Goal: Book appointment/travel/reservation: Book appointment/travel/reservation

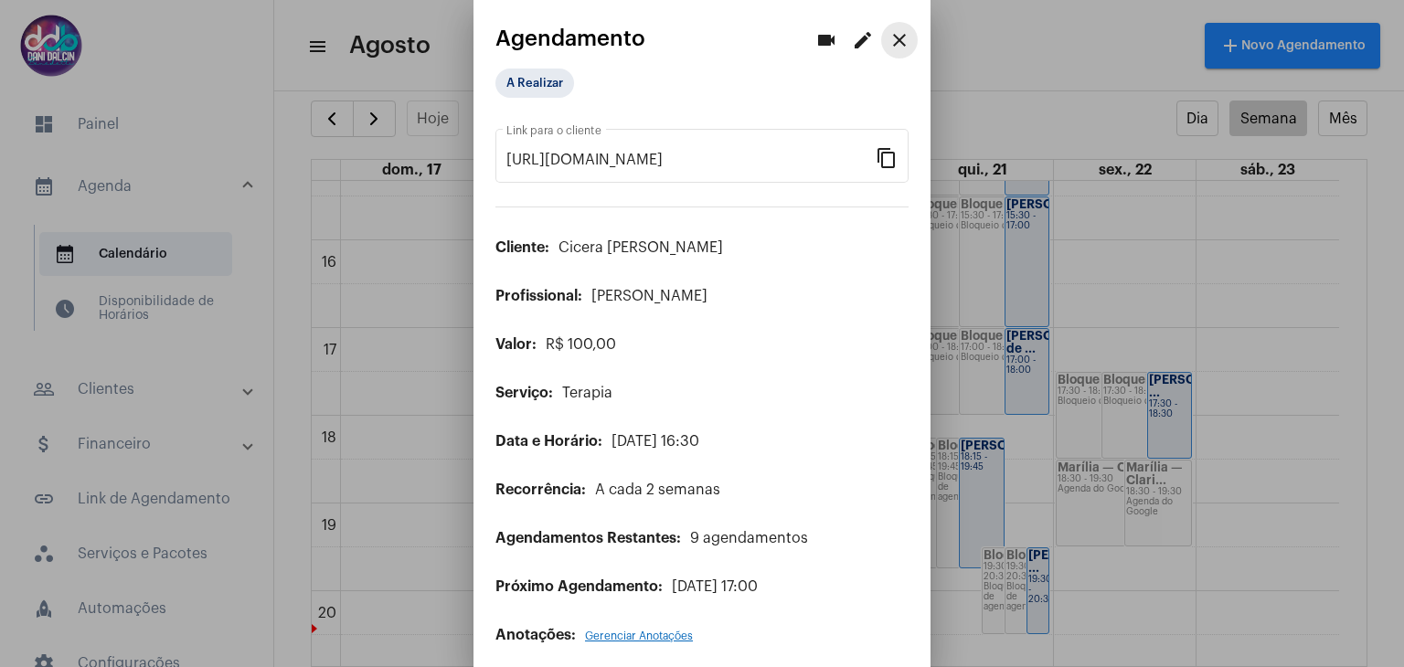
click at [888, 41] on mat-icon "close" at bounding box center [899, 40] width 22 height 22
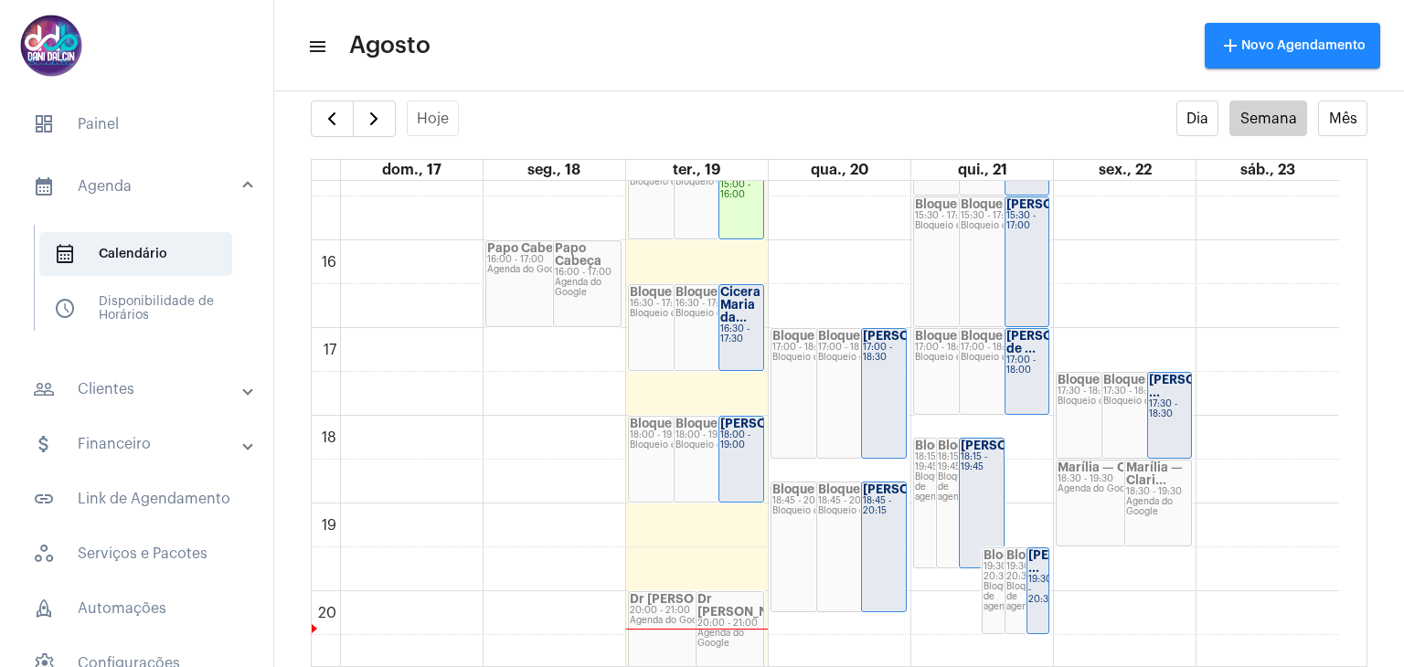
scroll to position [1436, 0]
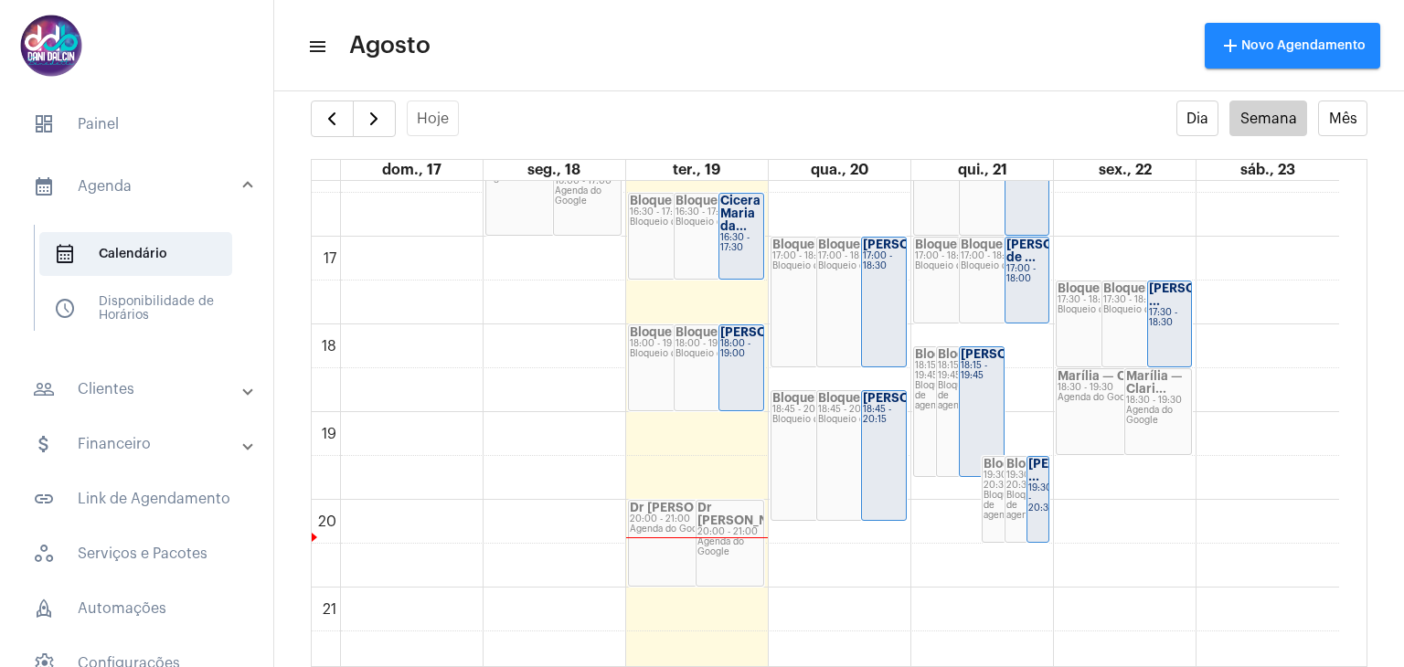
click at [746, 224] on div "Cicera Maria da..." at bounding box center [741, 214] width 42 height 38
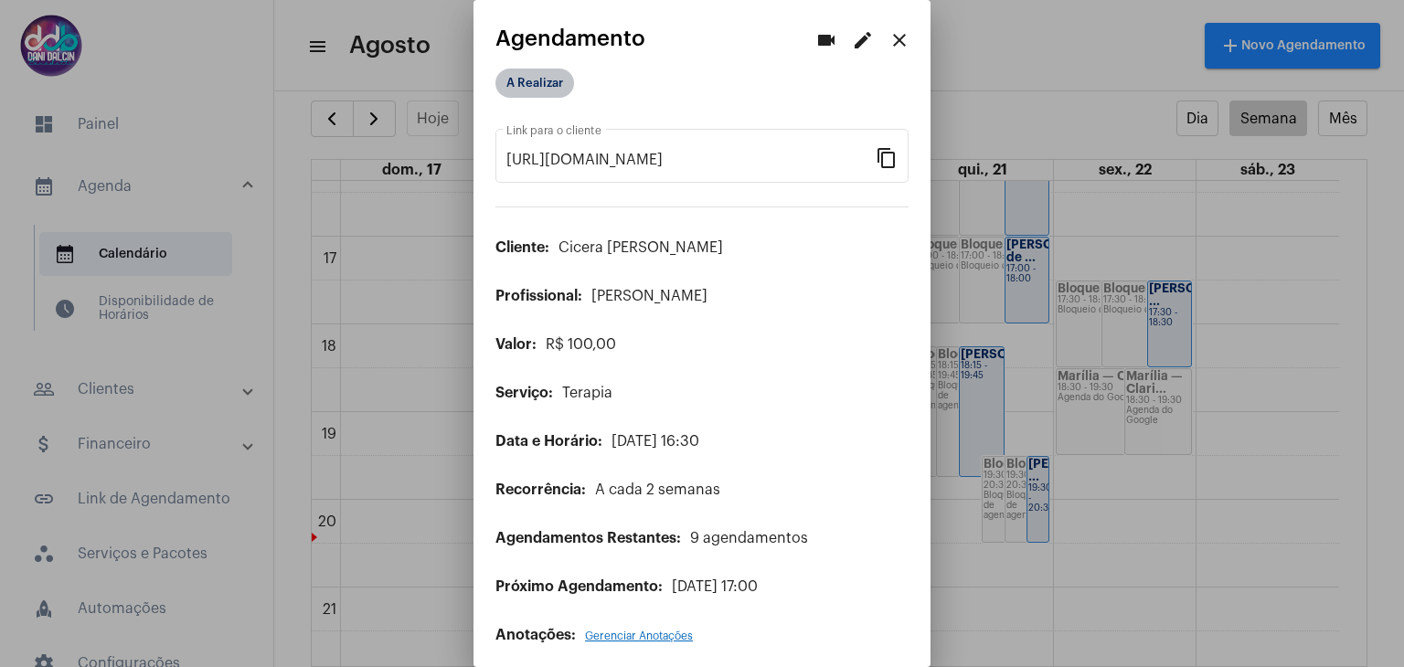
click at [554, 85] on mat-chip "A Realizar" at bounding box center [534, 83] width 79 height 29
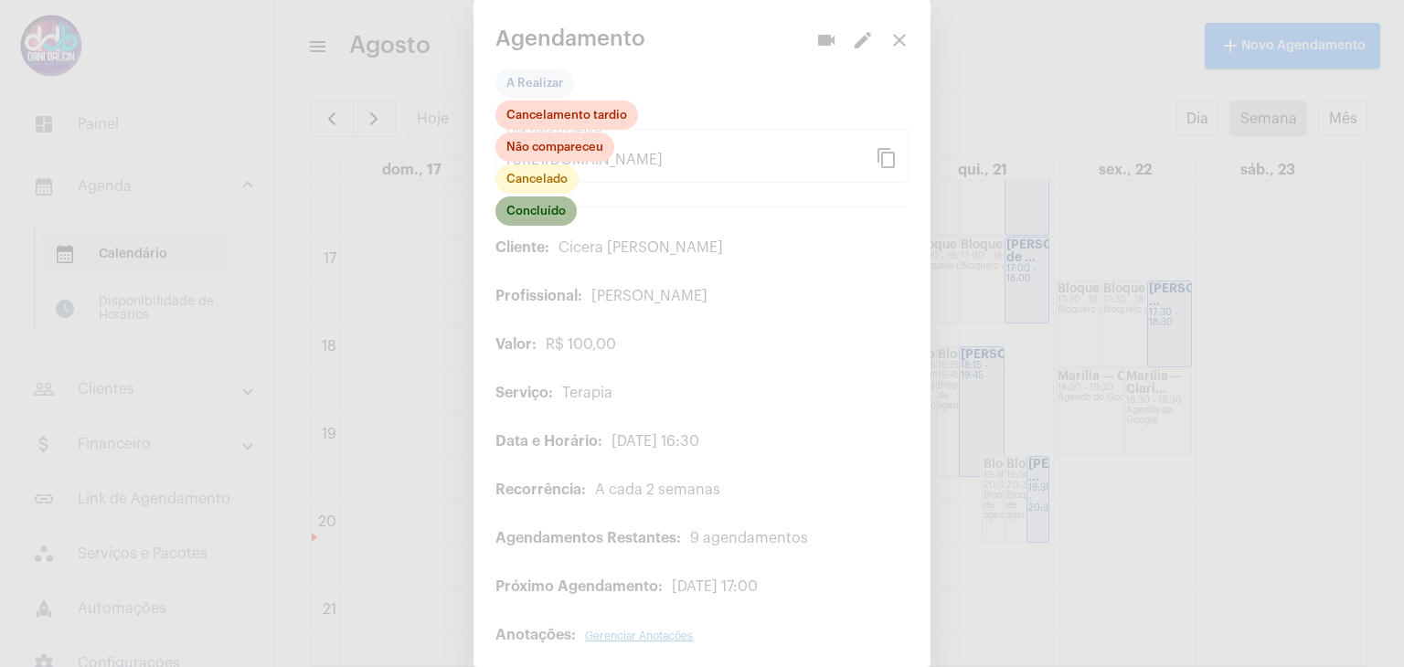
click at [545, 217] on mat-chip "Concluído" at bounding box center [535, 210] width 81 height 29
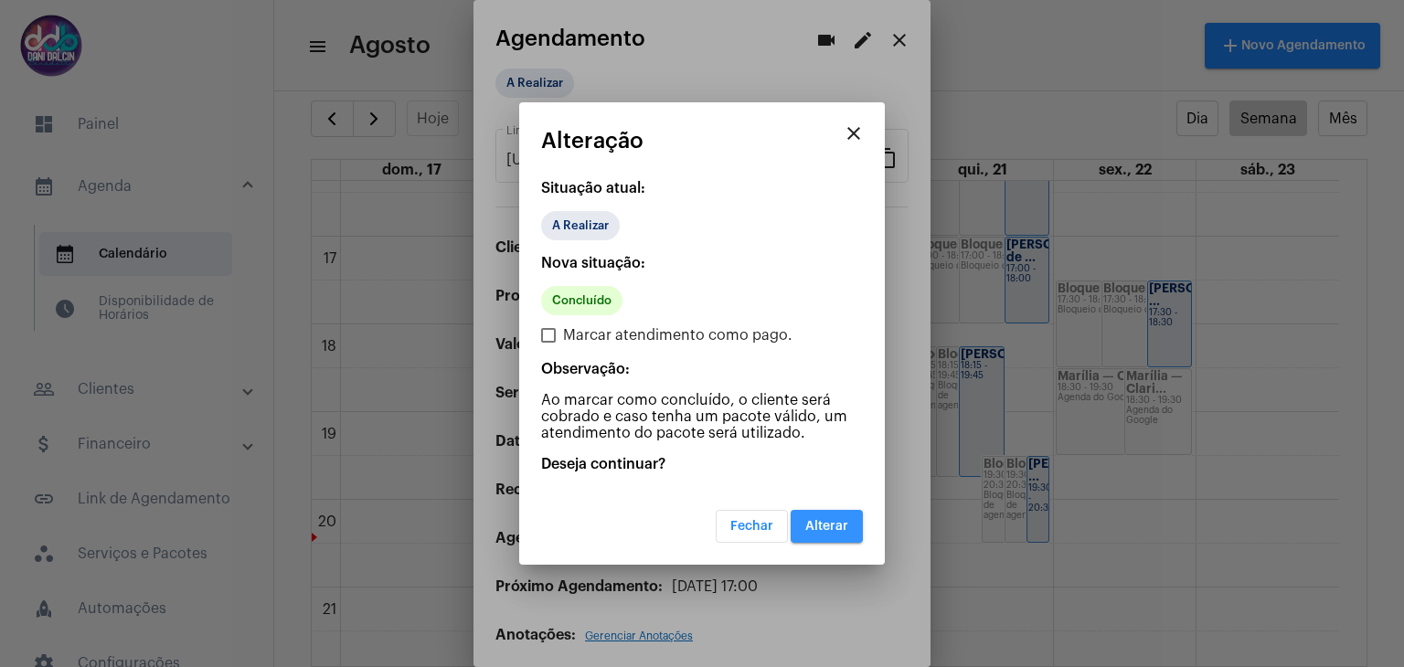
click at [811, 520] on span "Alterar" at bounding box center [826, 526] width 43 height 13
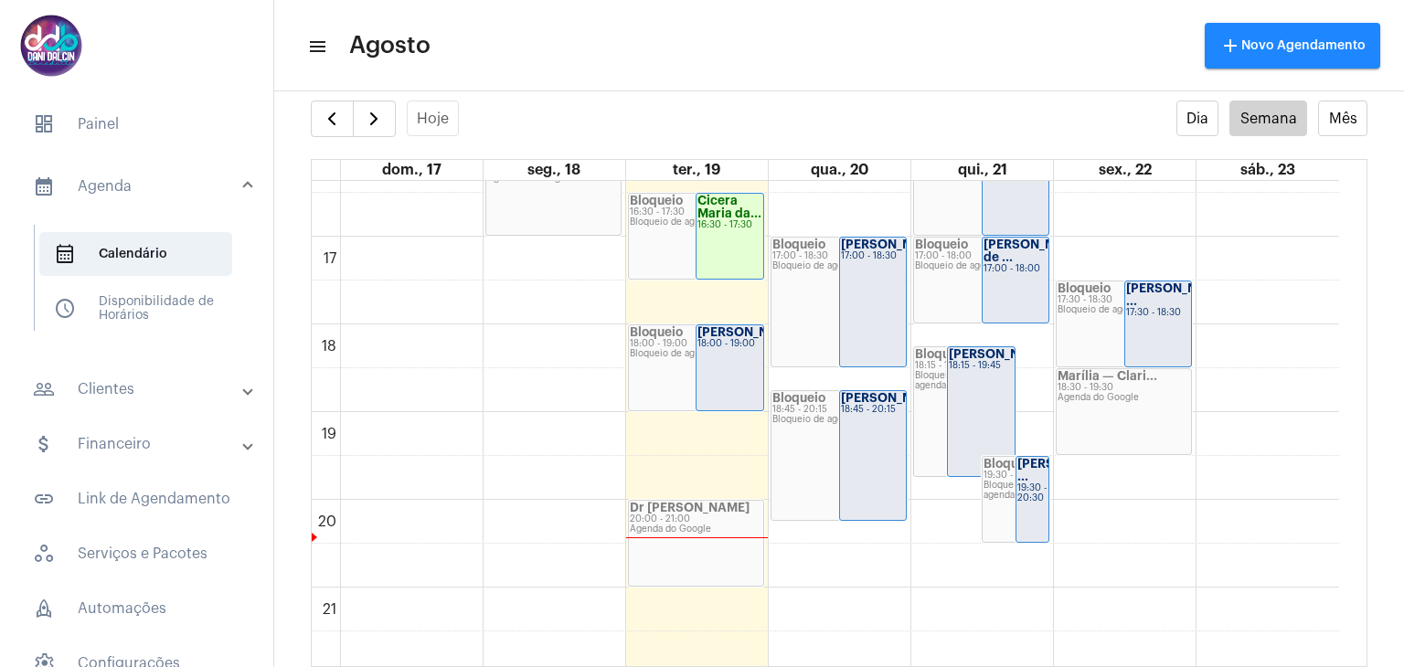
click at [709, 338] on strong "[PERSON_NAME]..." at bounding box center [753, 332] width 113 height 12
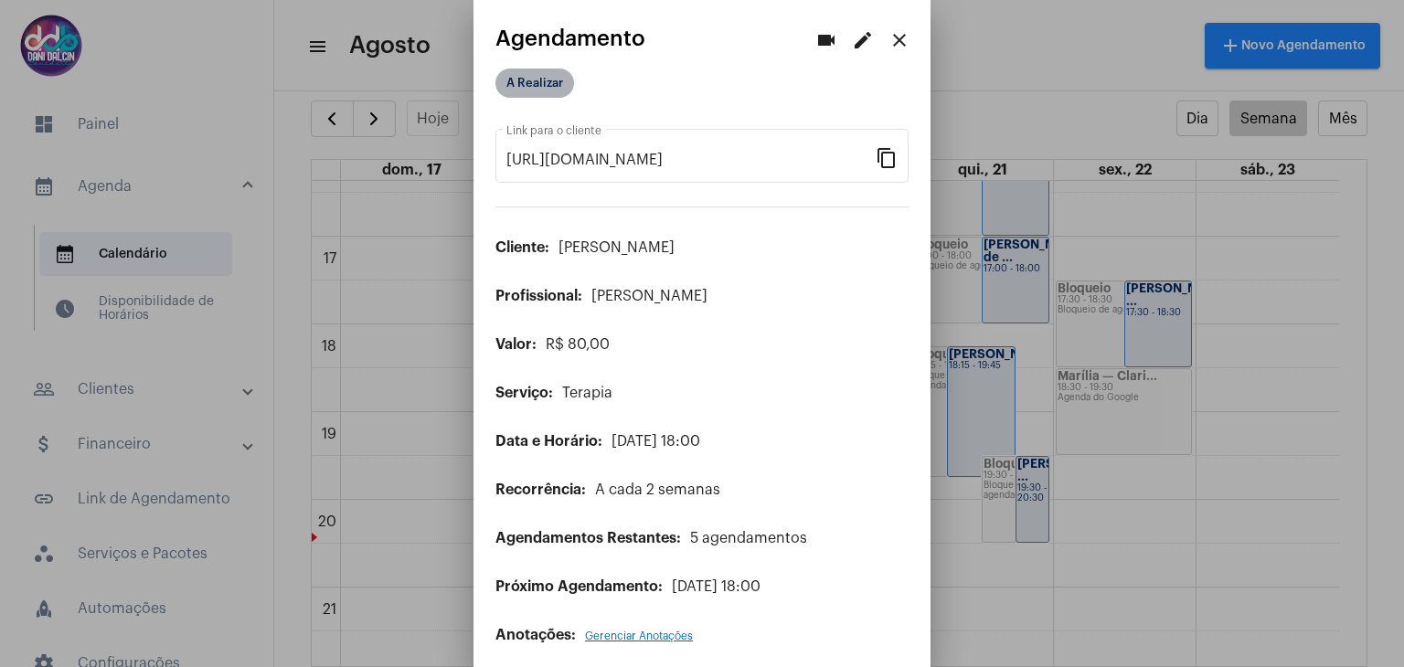
click at [508, 87] on mat-chip "A Realizar" at bounding box center [534, 83] width 79 height 29
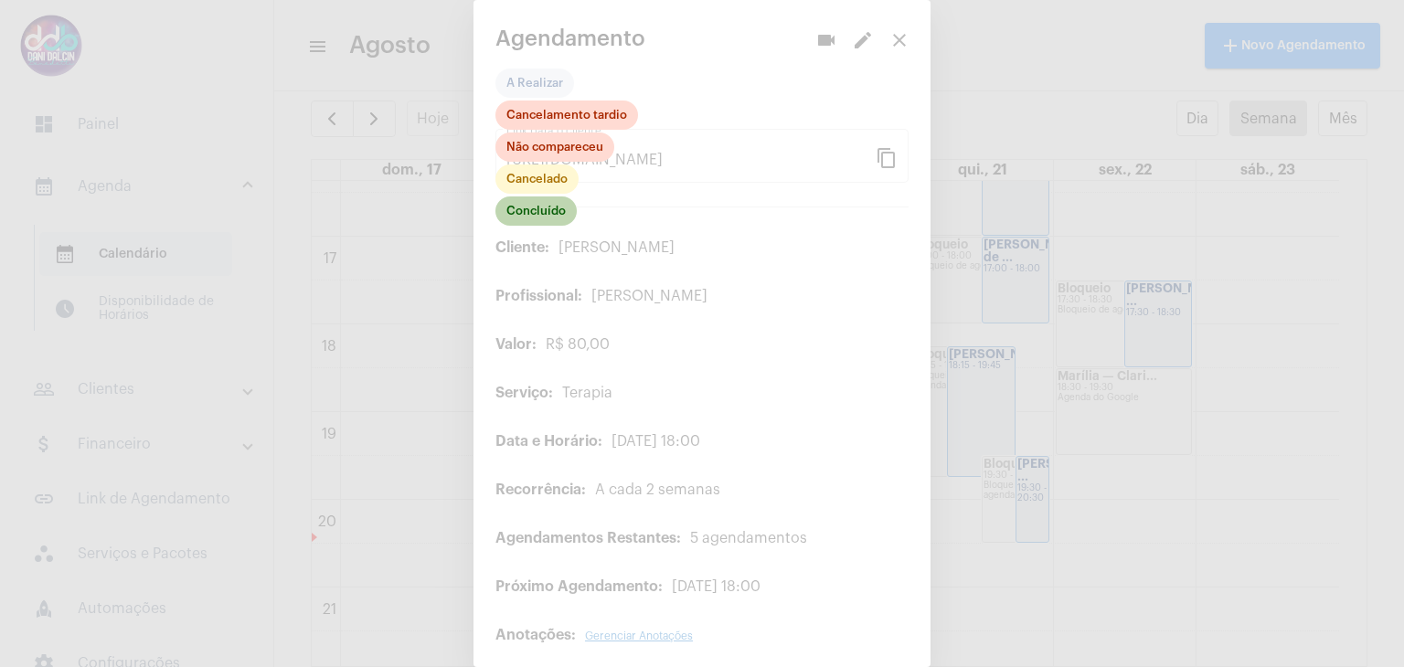
click at [537, 214] on mat-chip "Concluído" at bounding box center [535, 210] width 81 height 29
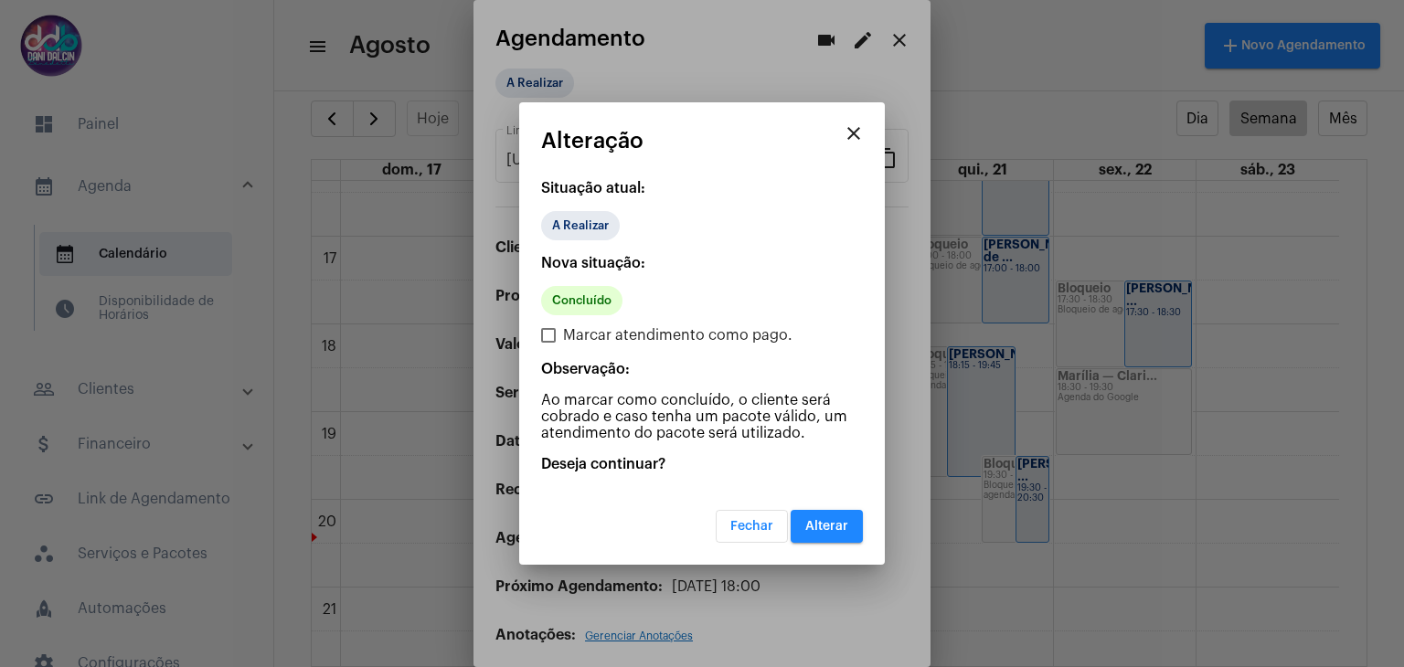
click at [794, 523] on button "Alterar" at bounding box center [826, 526] width 72 height 33
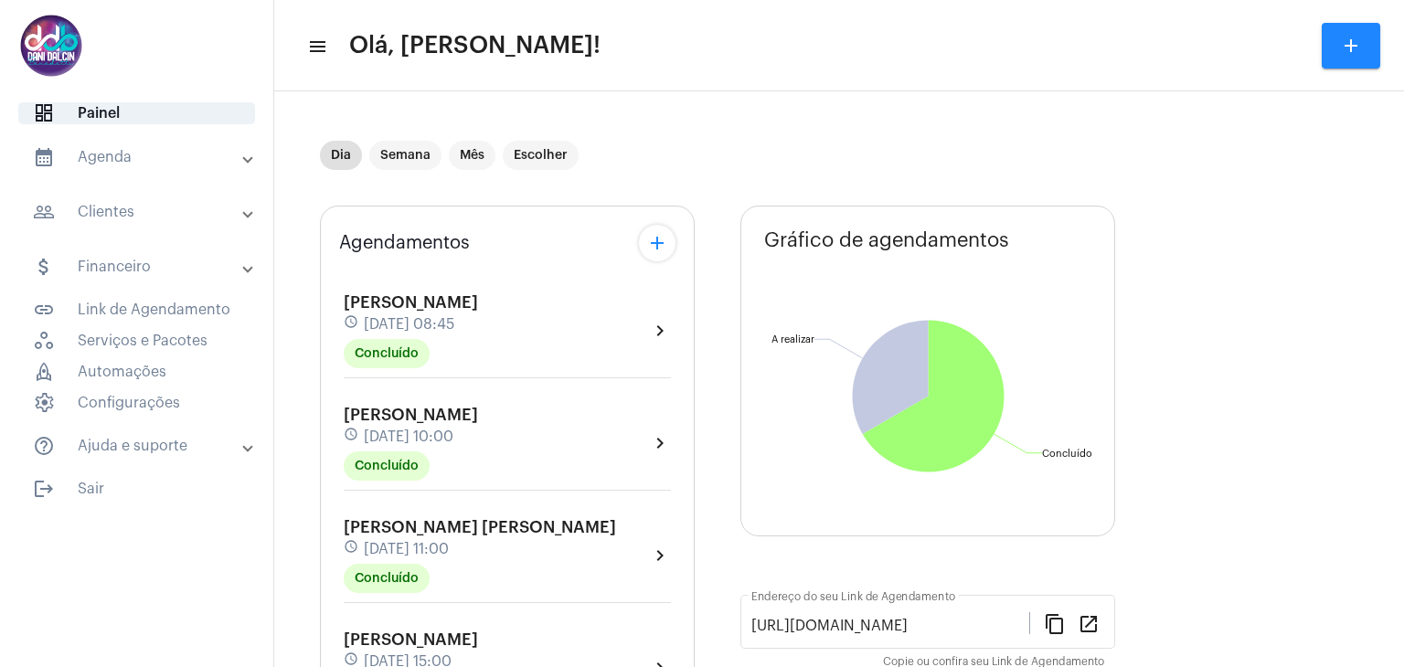
scroll to position [335, 0]
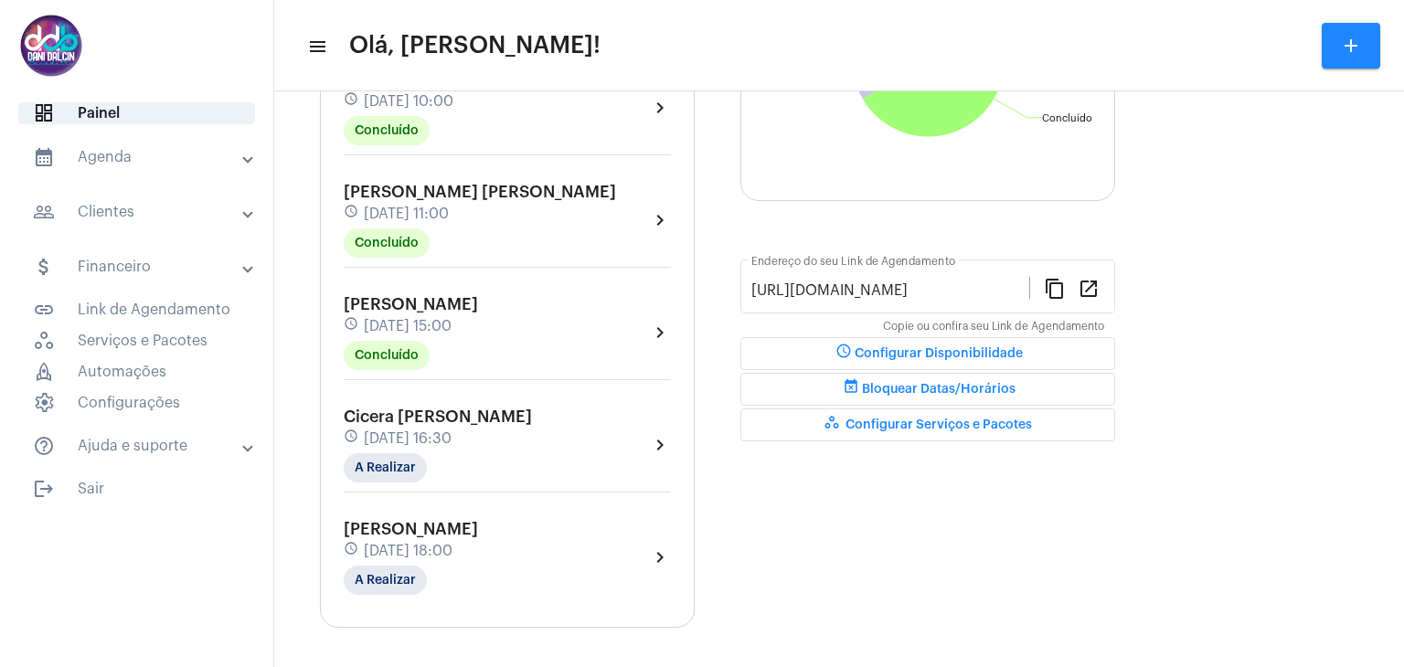
click at [120, 154] on mat-panel-title "calendar_month_outlined Agenda" at bounding box center [138, 157] width 211 height 22
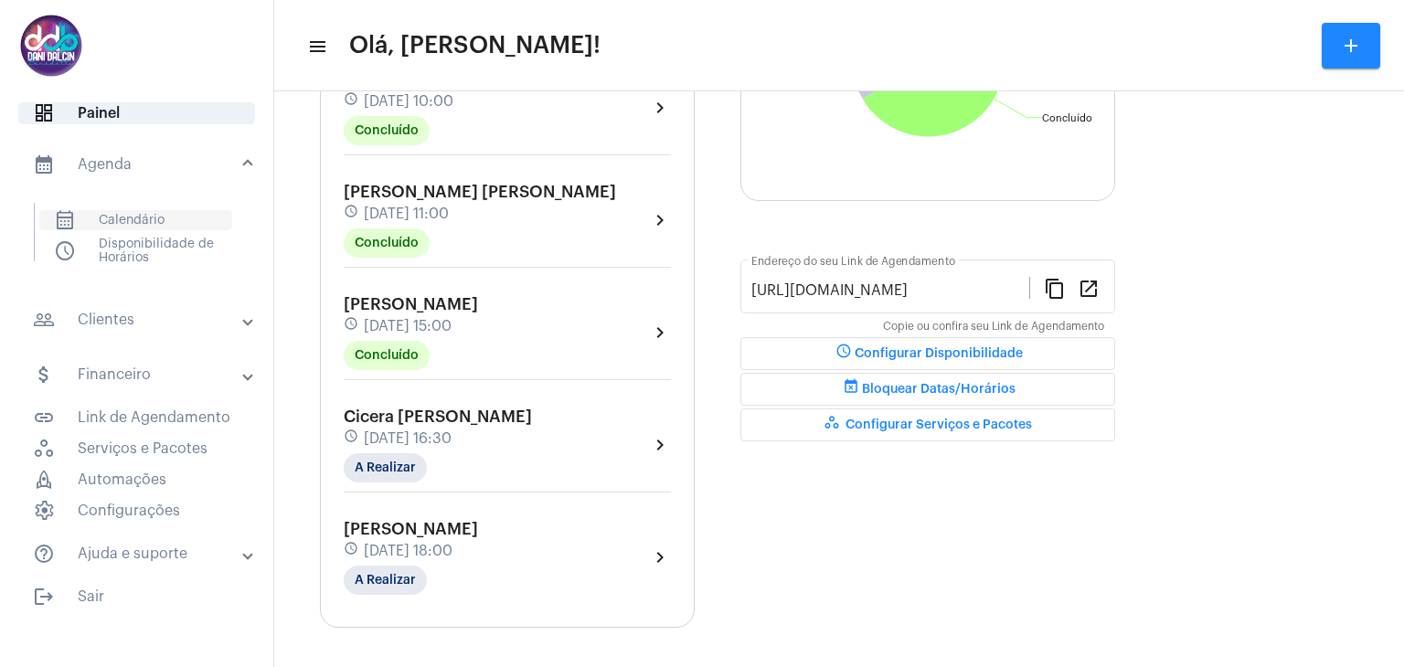
click at [128, 214] on span "calendar_month_outlined Calendário" at bounding box center [135, 220] width 193 height 20
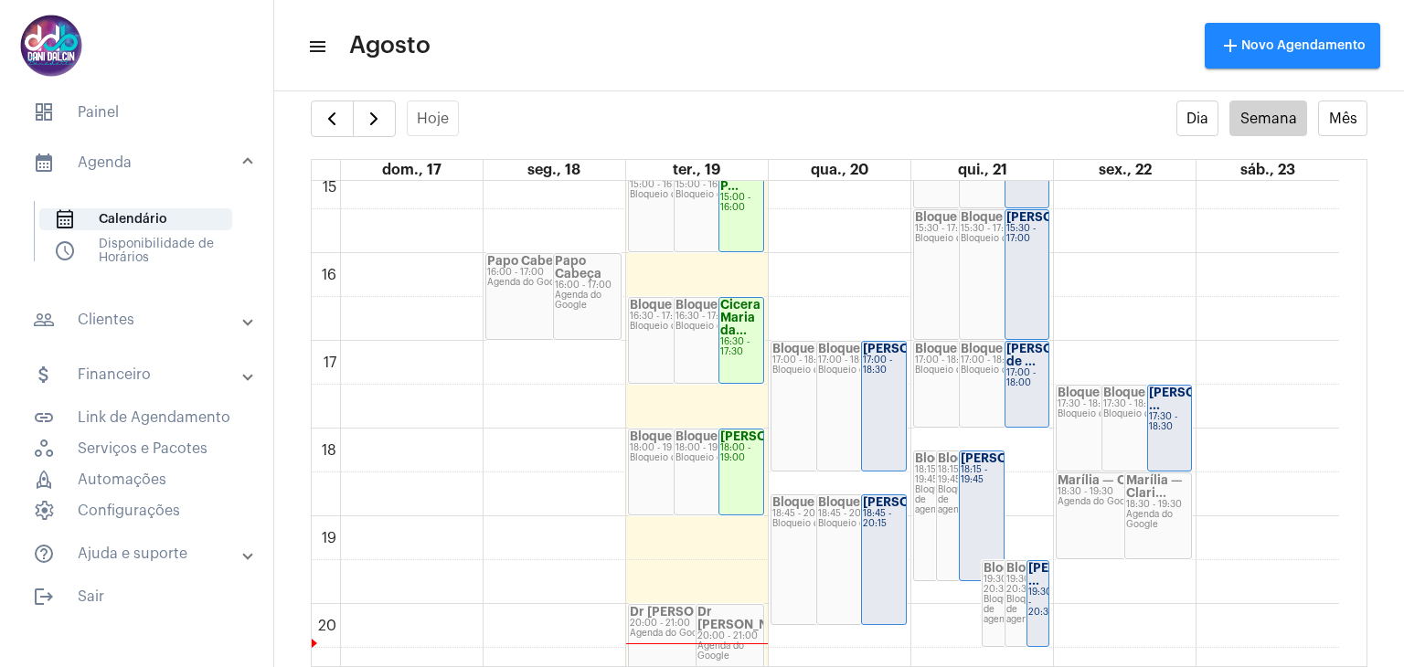
scroll to position [1533, 0]
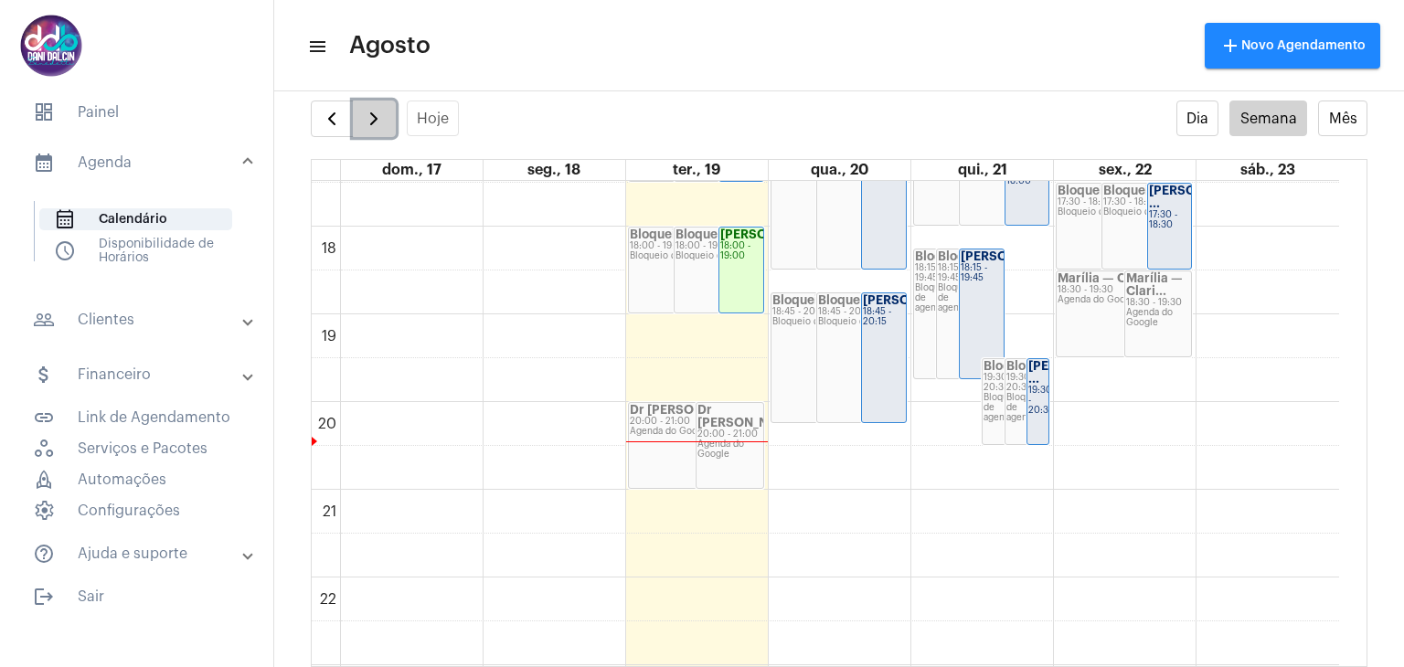
click at [376, 118] on span "button" at bounding box center [374, 119] width 22 height 22
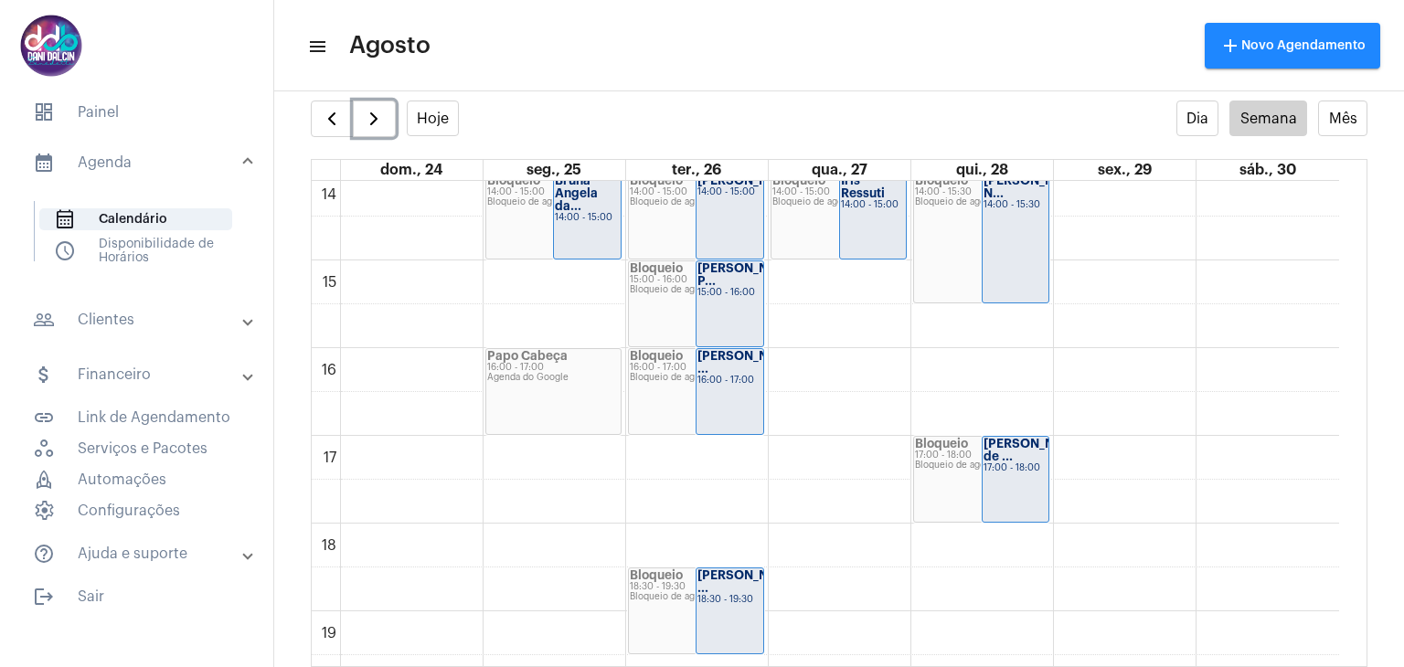
scroll to position [1257, 0]
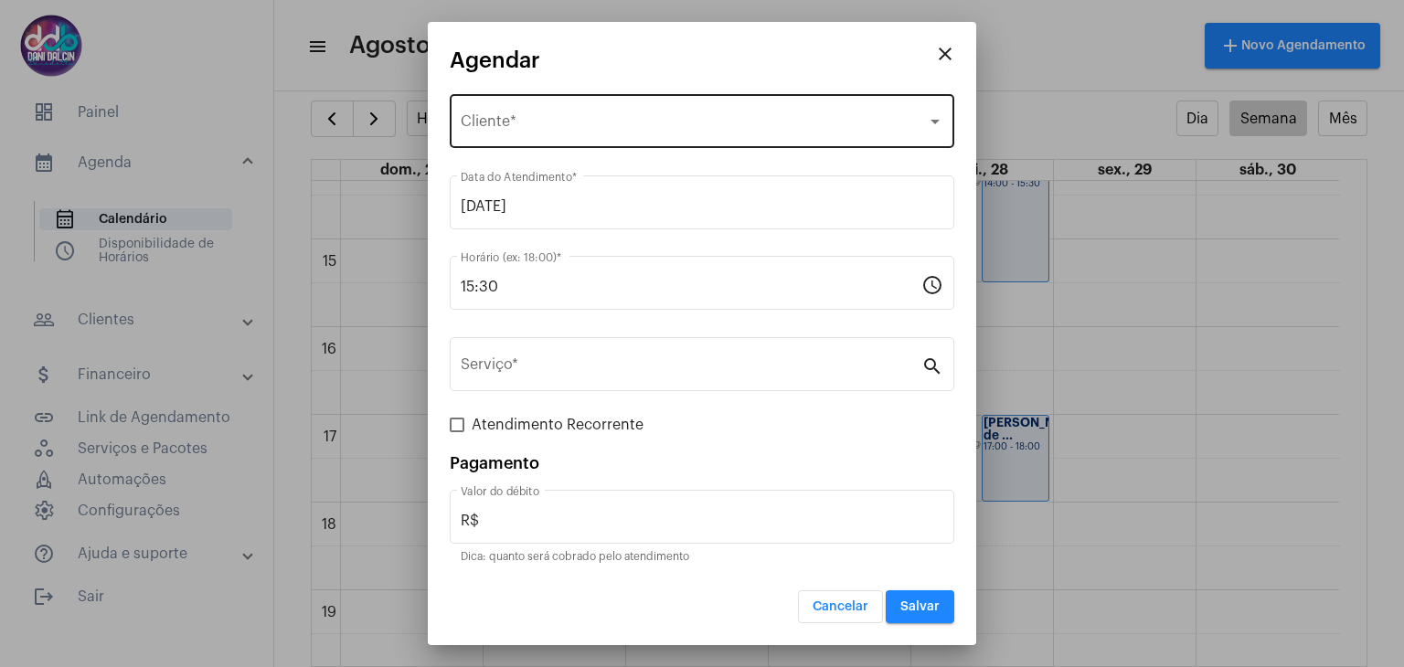
click at [519, 120] on span "Selecione o Cliente" at bounding box center [694, 125] width 466 height 16
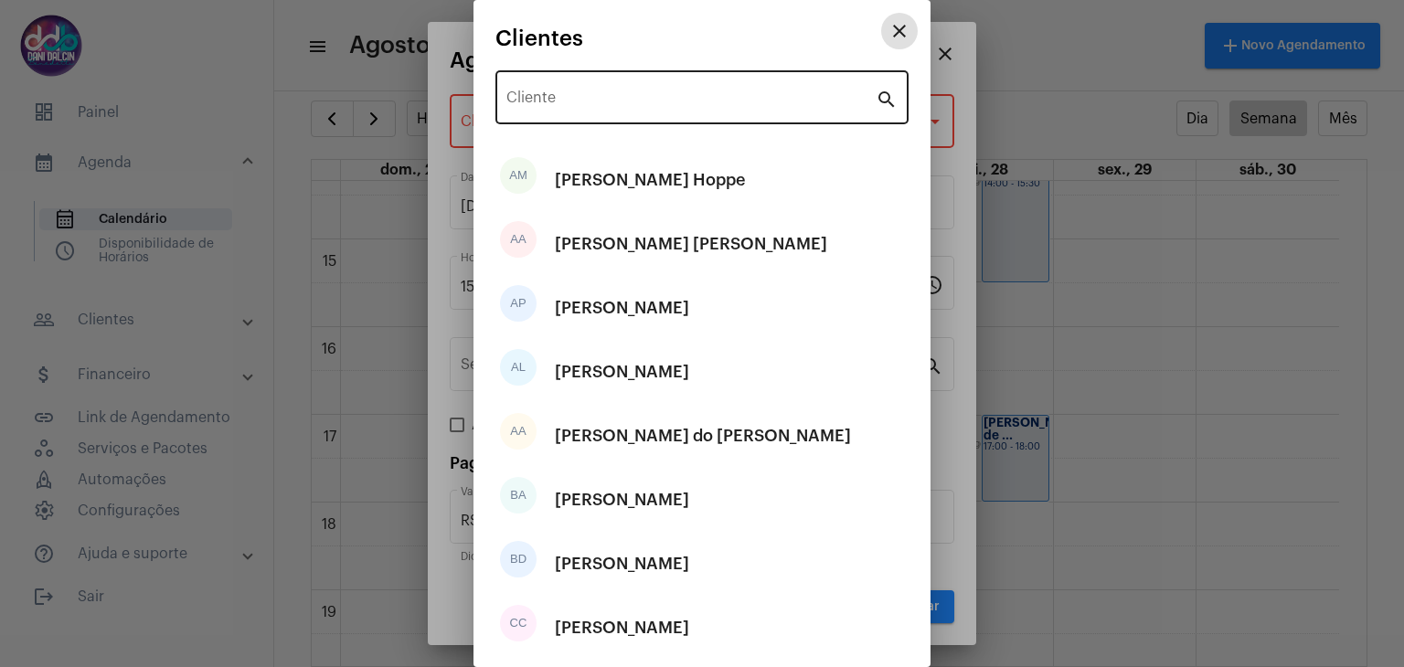
click at [589, 80] on div "Cliente" at bounding box center [690, 96] width 369 height 58
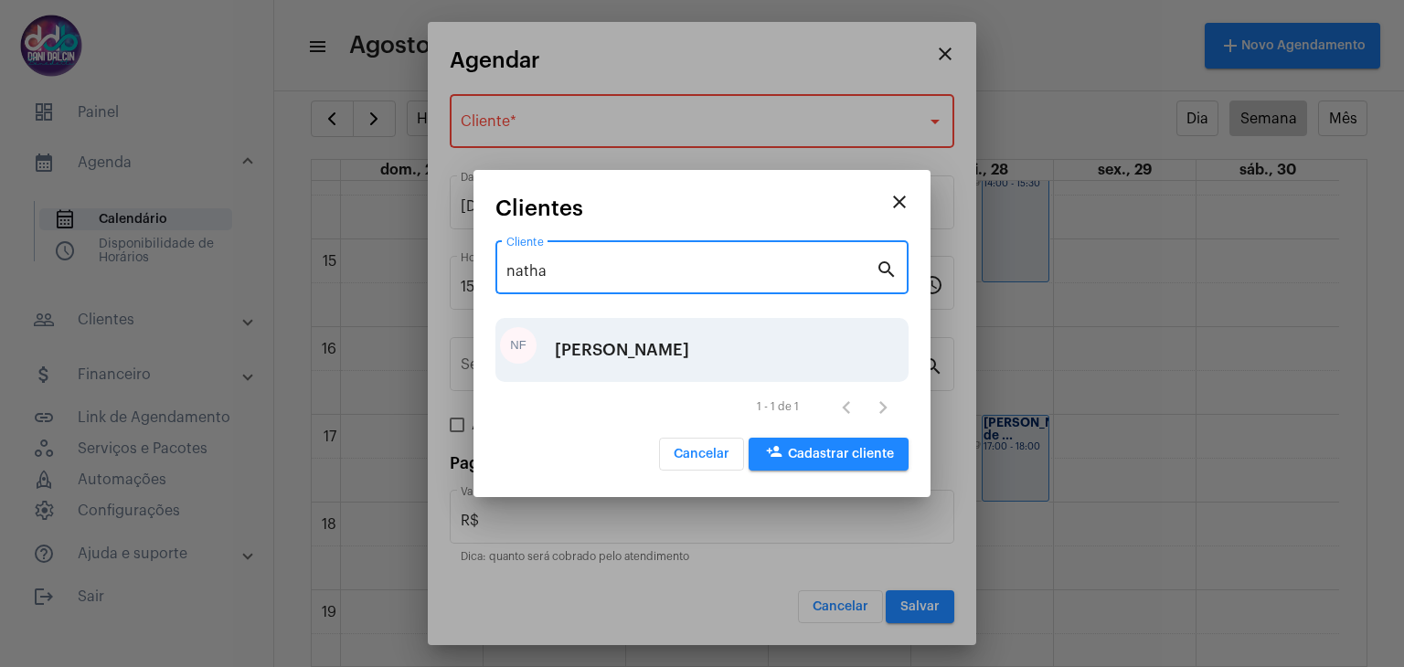
type input "natha"
click at [654, 359] on div "Nathalia Fernandes Braga" at bounding box center [622, 350] width 134 height 55
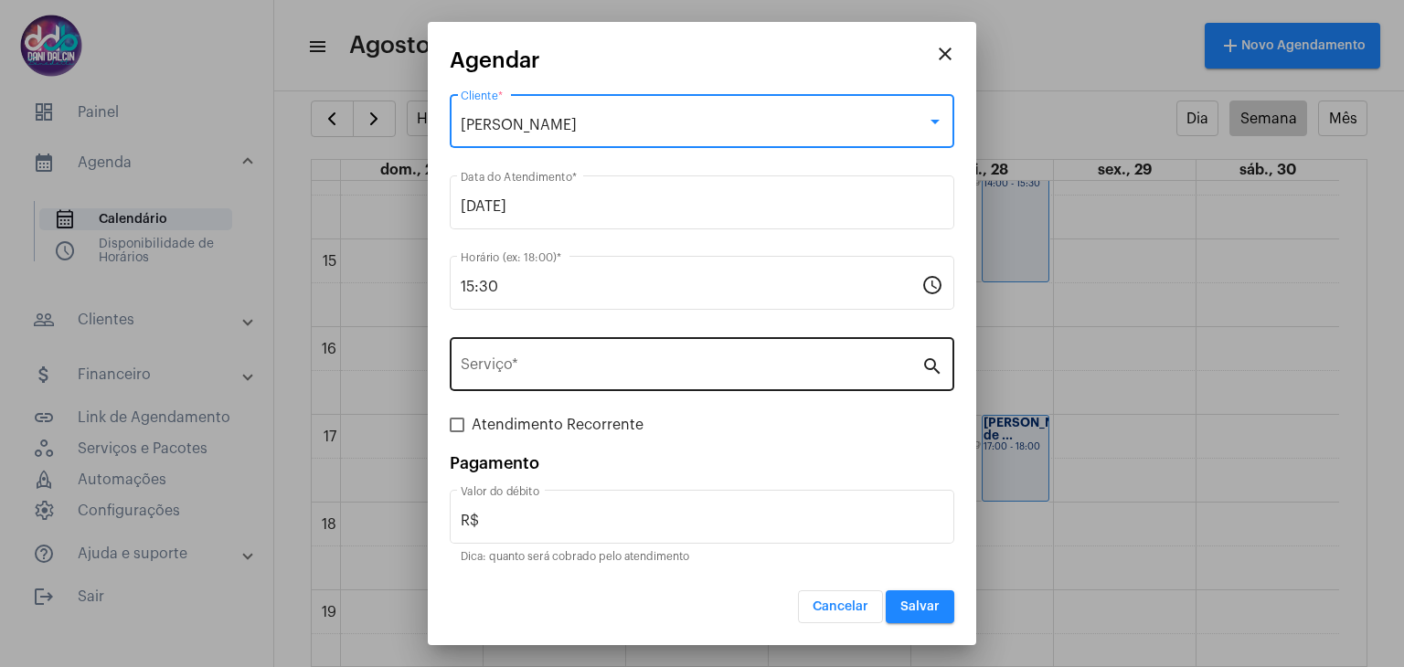
click at [536, 376] on div "Serviço *" at bounding box center [691, 363] width 461 height 58
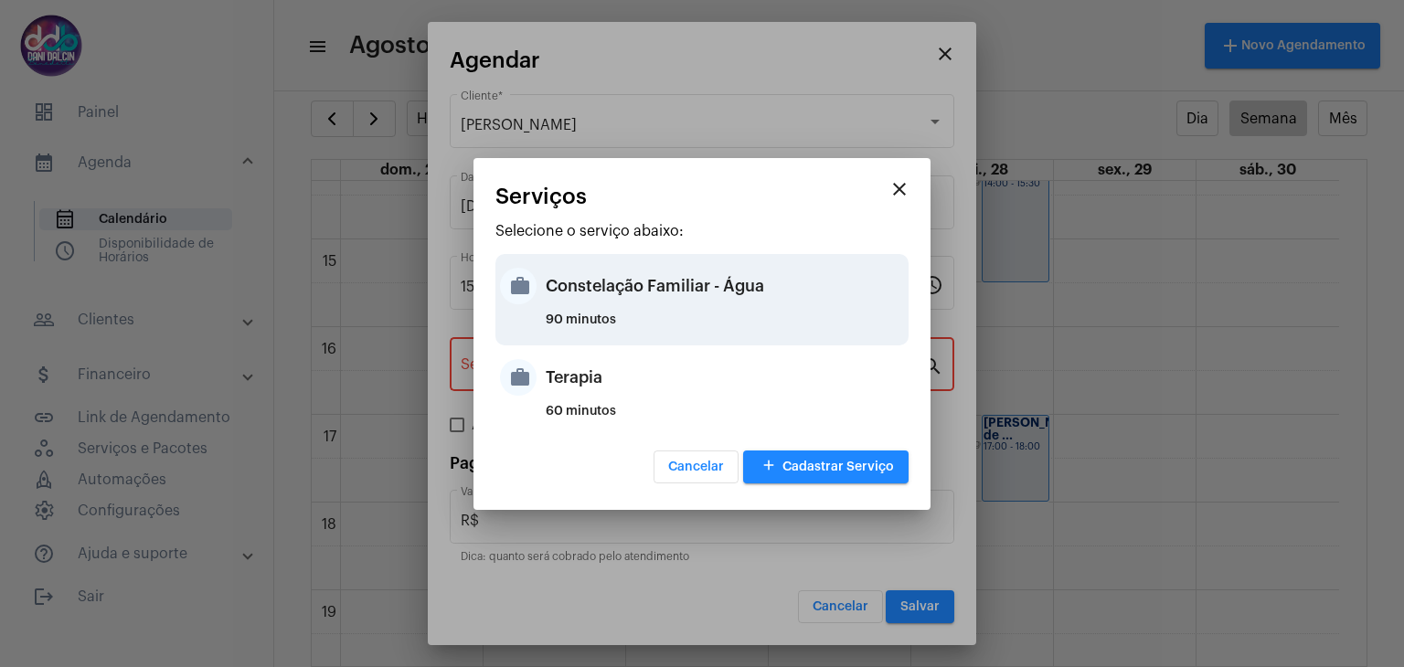
click at [605, 315] on div "90 minutos" at bounding box center [725, 326] width 358 height 27
type input "Constelação Familiar - Água"
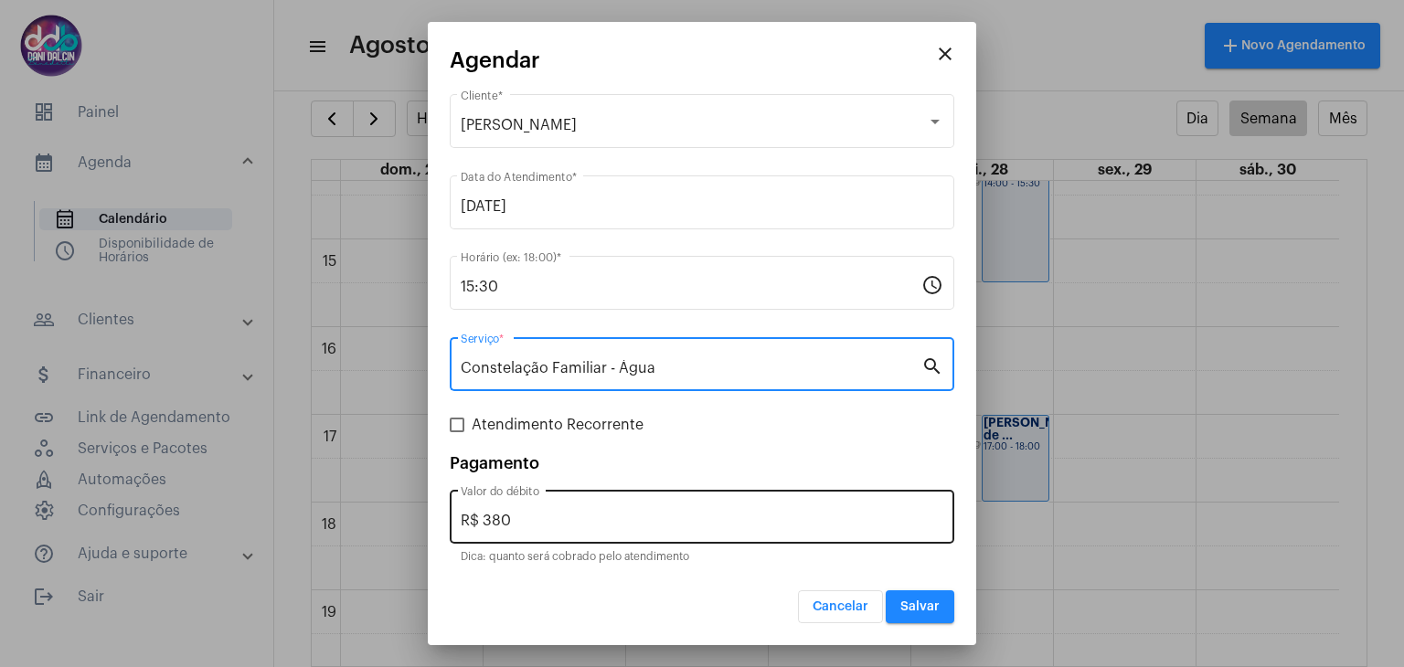
click at [524, 516] on input "R$ 380" at bounding box center [702, 521] width 483 height 16
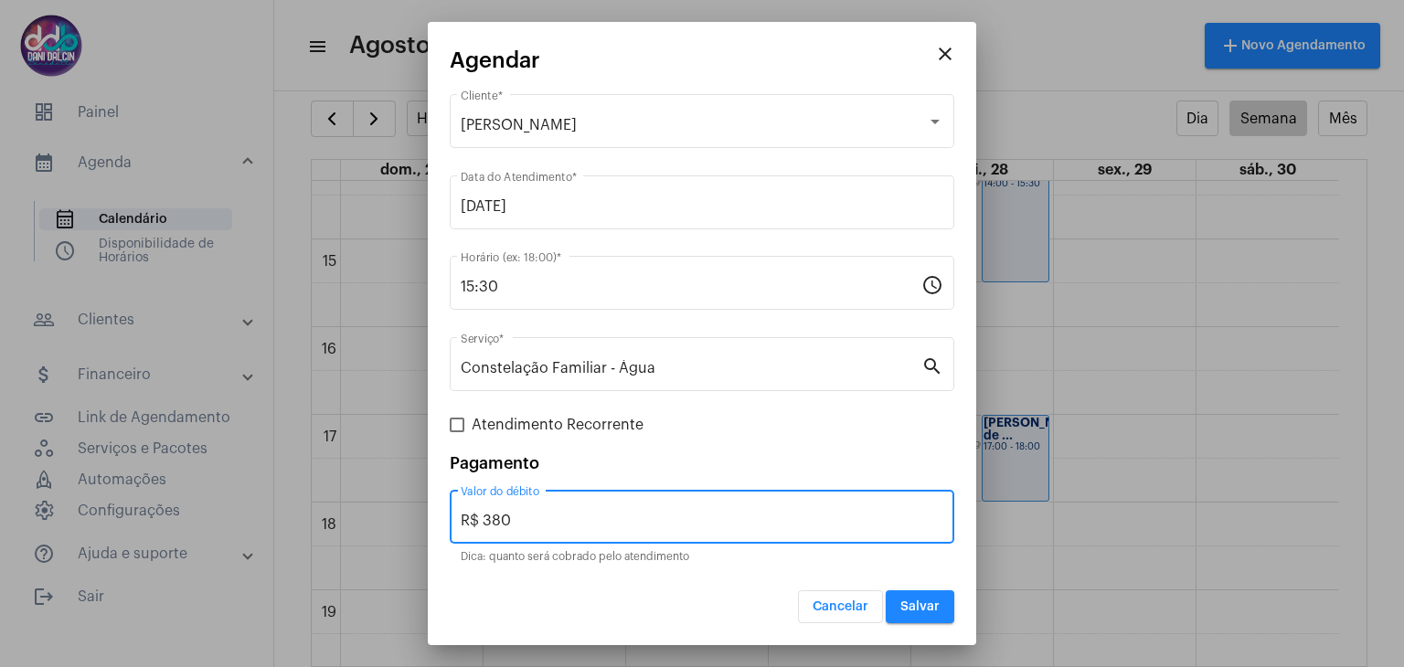
click at [524, 516] on input "R$ 380" at bounding box center [702, 521] width 483 height 16
type input "R$ 250"
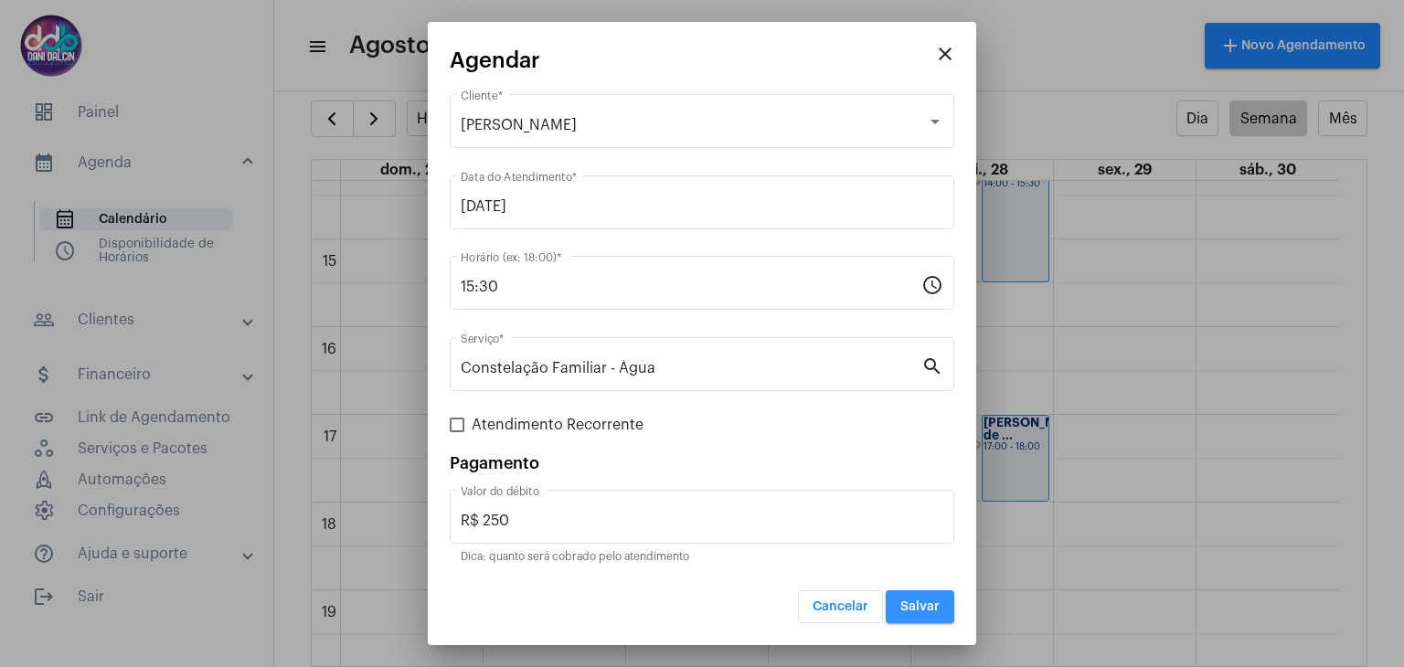
click at [928, 604] on span "Salvar" at bounding box center [919, 606] width 39 height 13
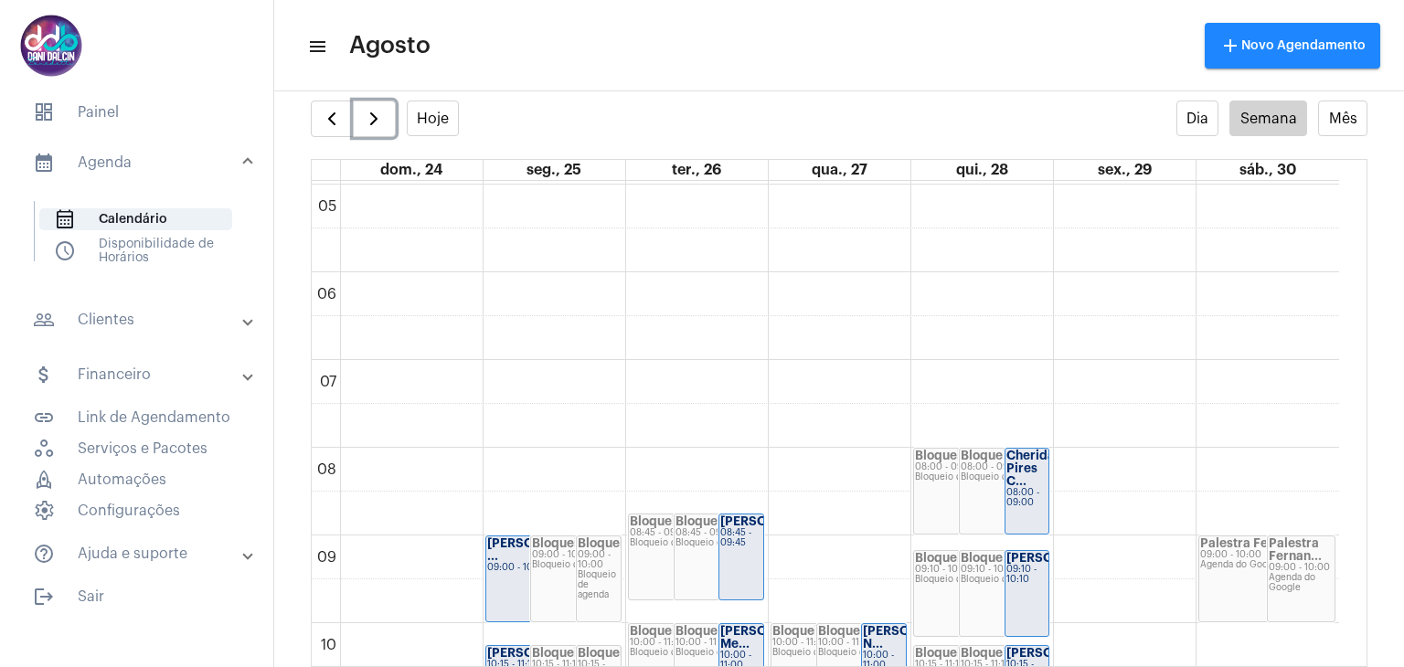
scroll to position [618, 0]
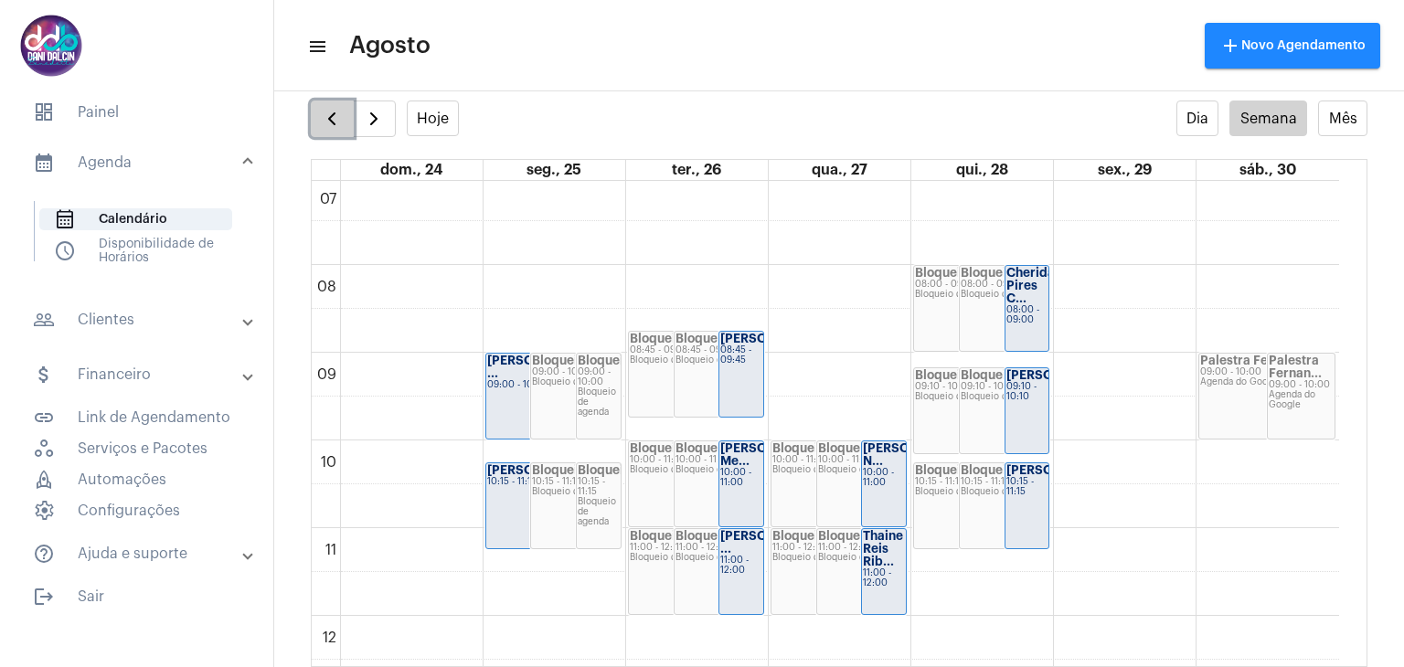
click at [329, 118] on span "button" at bounding box center [332, 119] width 22 height 22
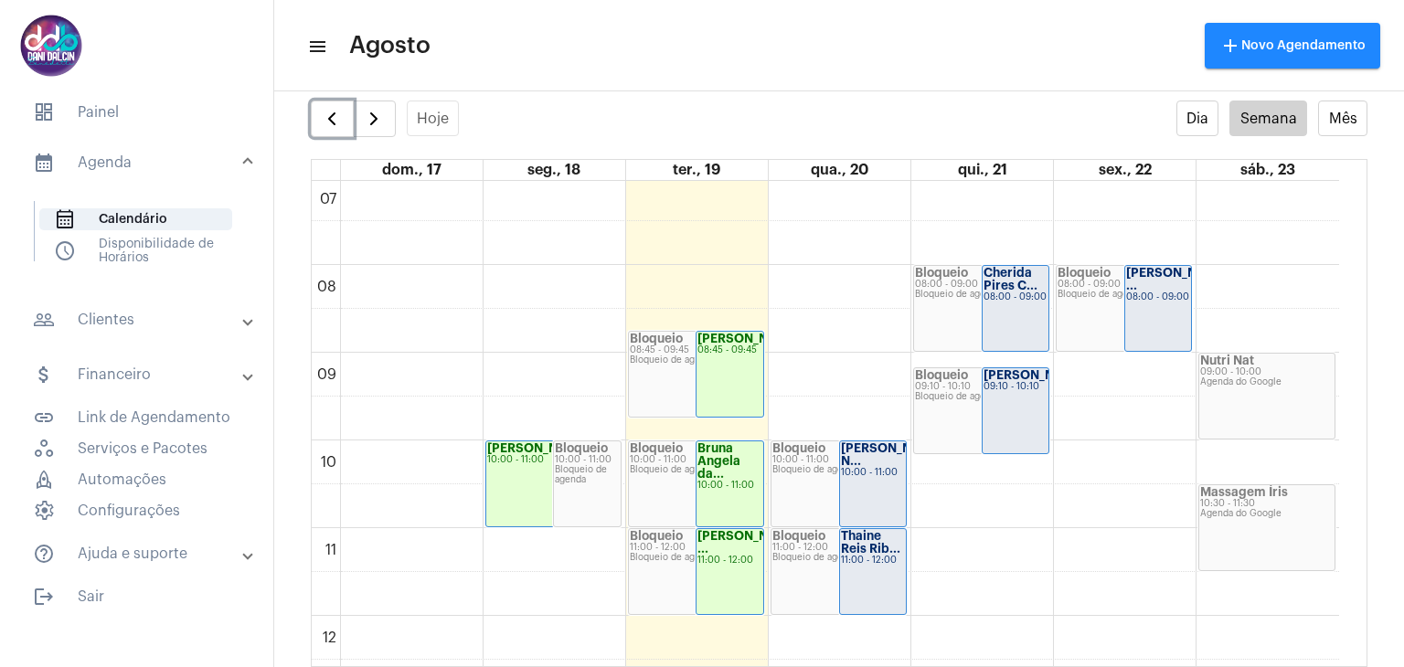
scroll to position [709, 0]
